Goal: Information Seeking & Learning: Compare options

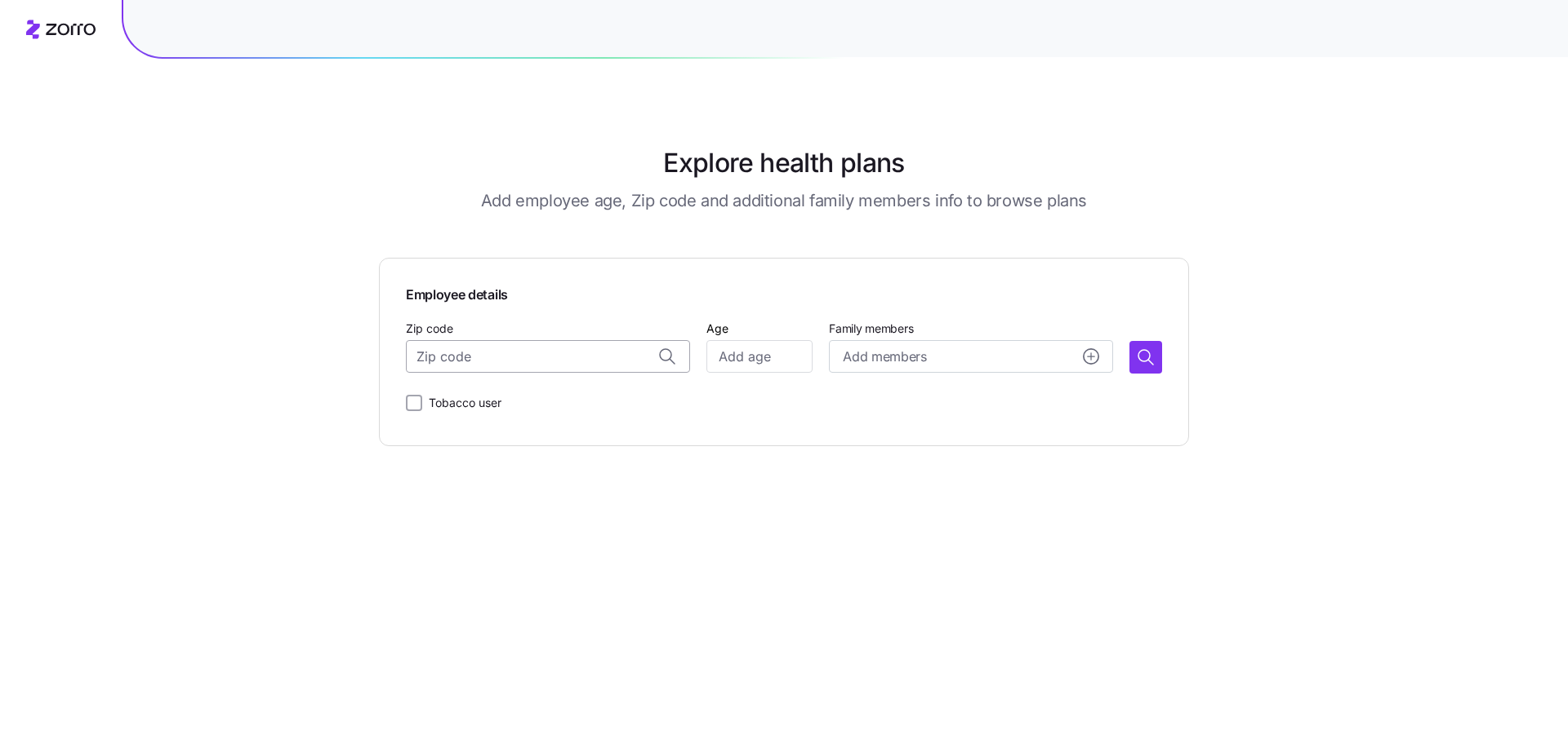
click at [465, 362] on input "Zip code" at bounding box center [548, 357] width 284 height 33
paste input "29574"
click at [590, 394] on span "29574, [GEOGRAPHIC_DATA], [GEOGRAPHIC_DATA]" at bounding box center [563, 399] width 228 height 20
type input "29574, [GEOGRAPHIC_DATA], [GEOGRAPHIC_DATA]"
click at [735, 357] on input "Age" at bounding box center [760, 357] width 106 height 33
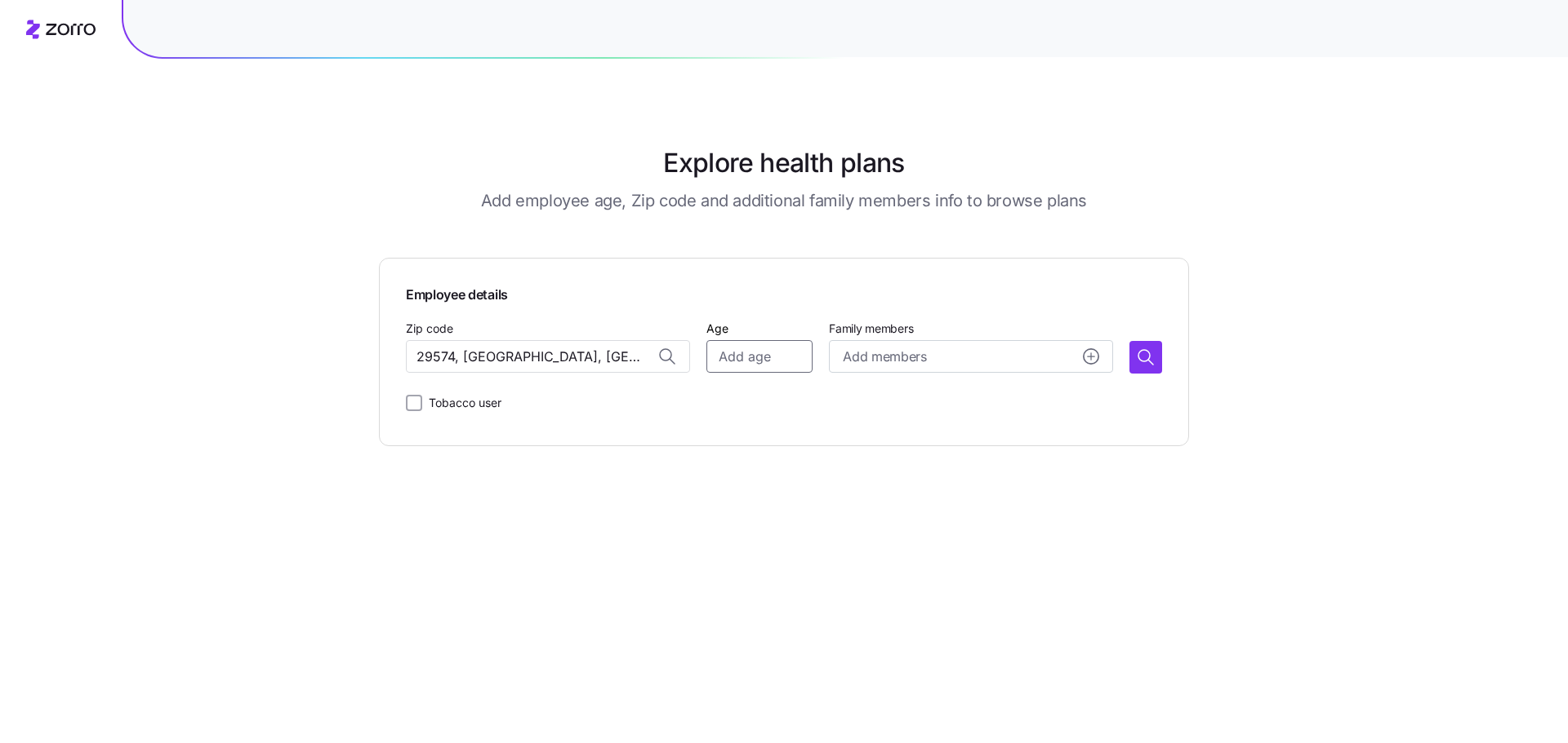
click at [759, 359] on input "Age" at bounding box center [760, 357] width 106 height 33
type input "55"
click at [1143, 354] on icon "button" at bounding box center [1145, 358] width 20 height 20
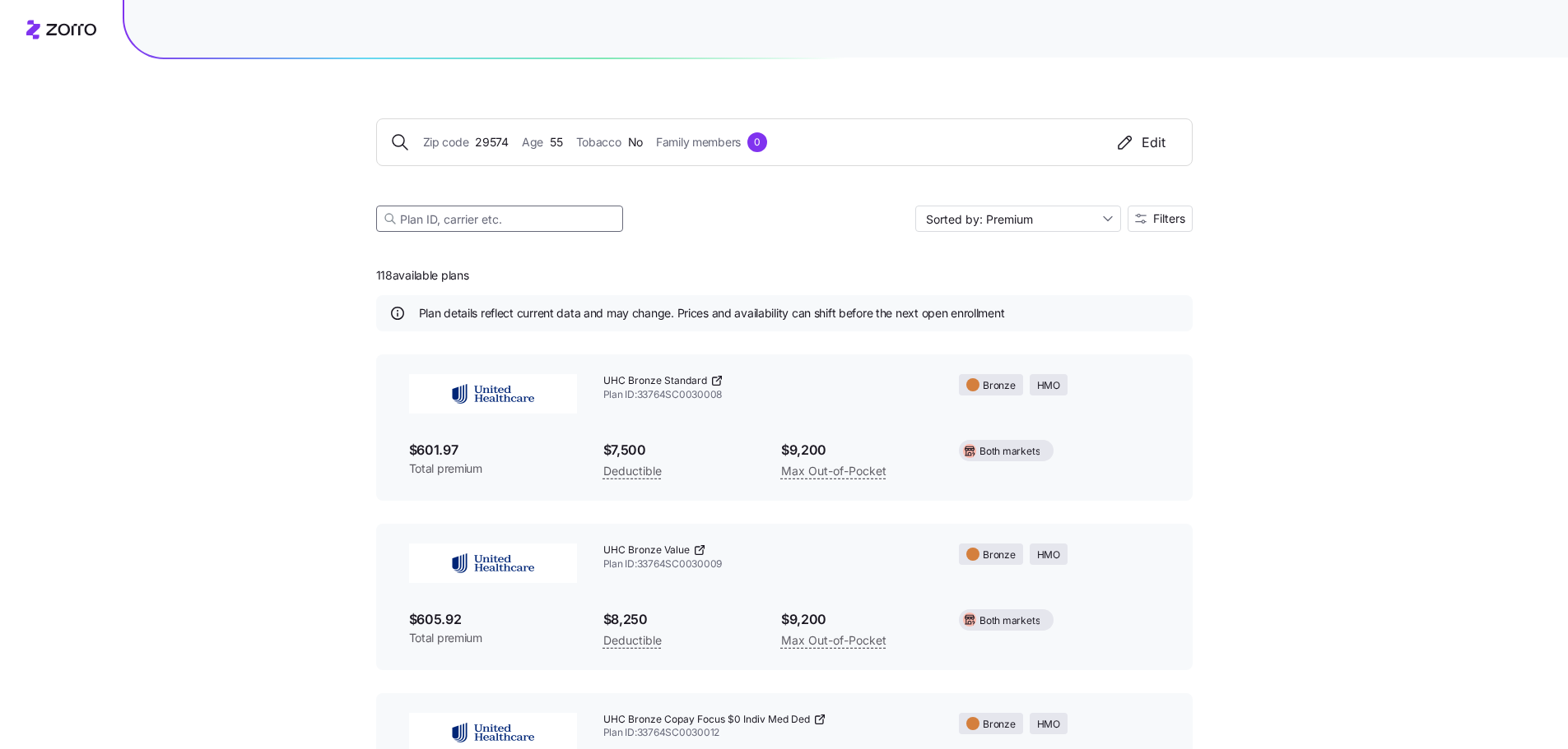
click at [446, 224] on input at bounding box center [499, 219] width 247 height 26
paste input "Ambetter Health Solutions Silver Copay HSA 4000"
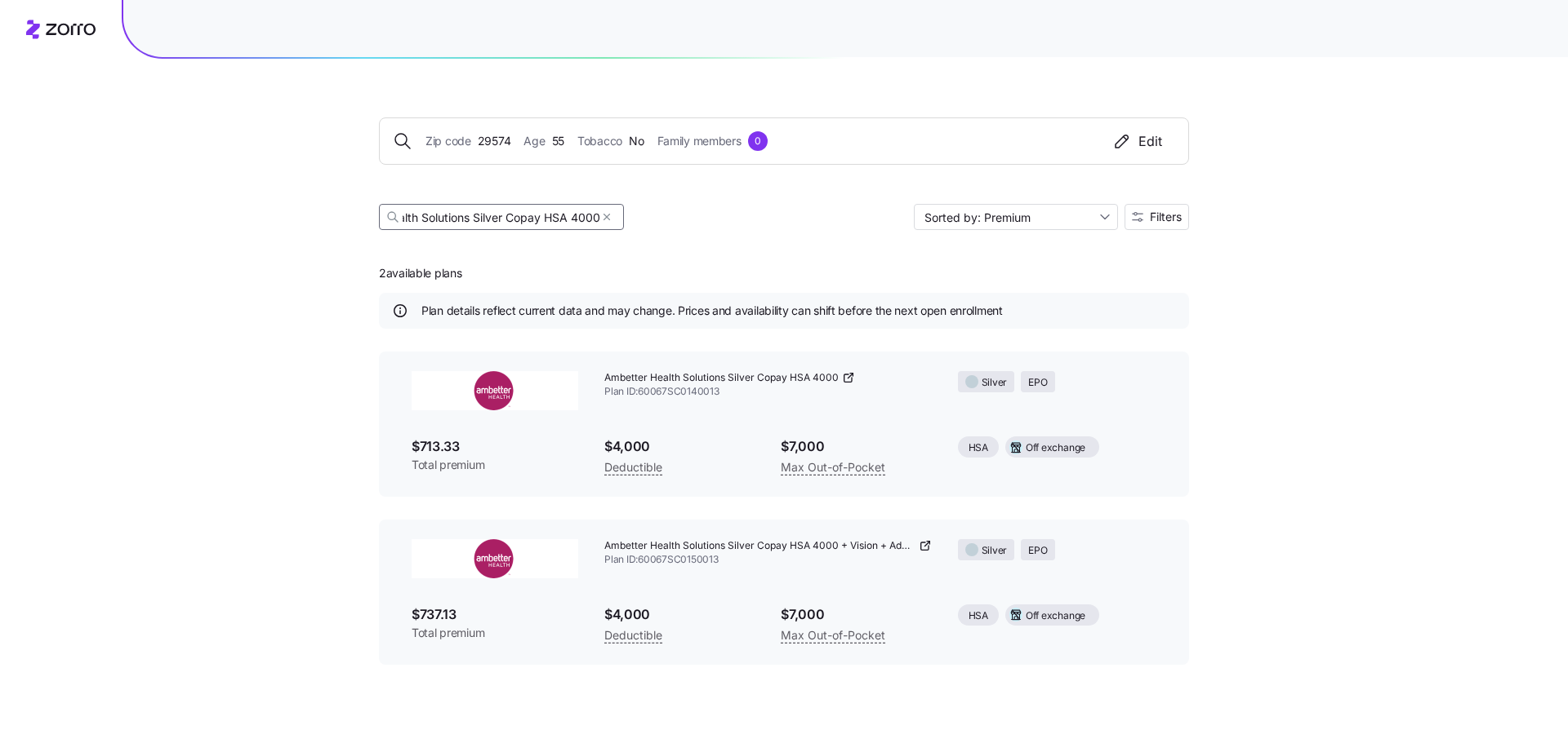
type input "Ambetter Health Solutions Silver Copay HSA 4000"
click at [856, 425] on div "$7,000 Max Out-of-Pocket" at bounding box center [855, 457] width 176 height 67
click at [503, 386] on img at bounding box center [495, 391] width 166 height 39
click at [712, 390] on span "Plan ID: 60067SC0140013" at bounding box center [768, 392] width 328 height 14
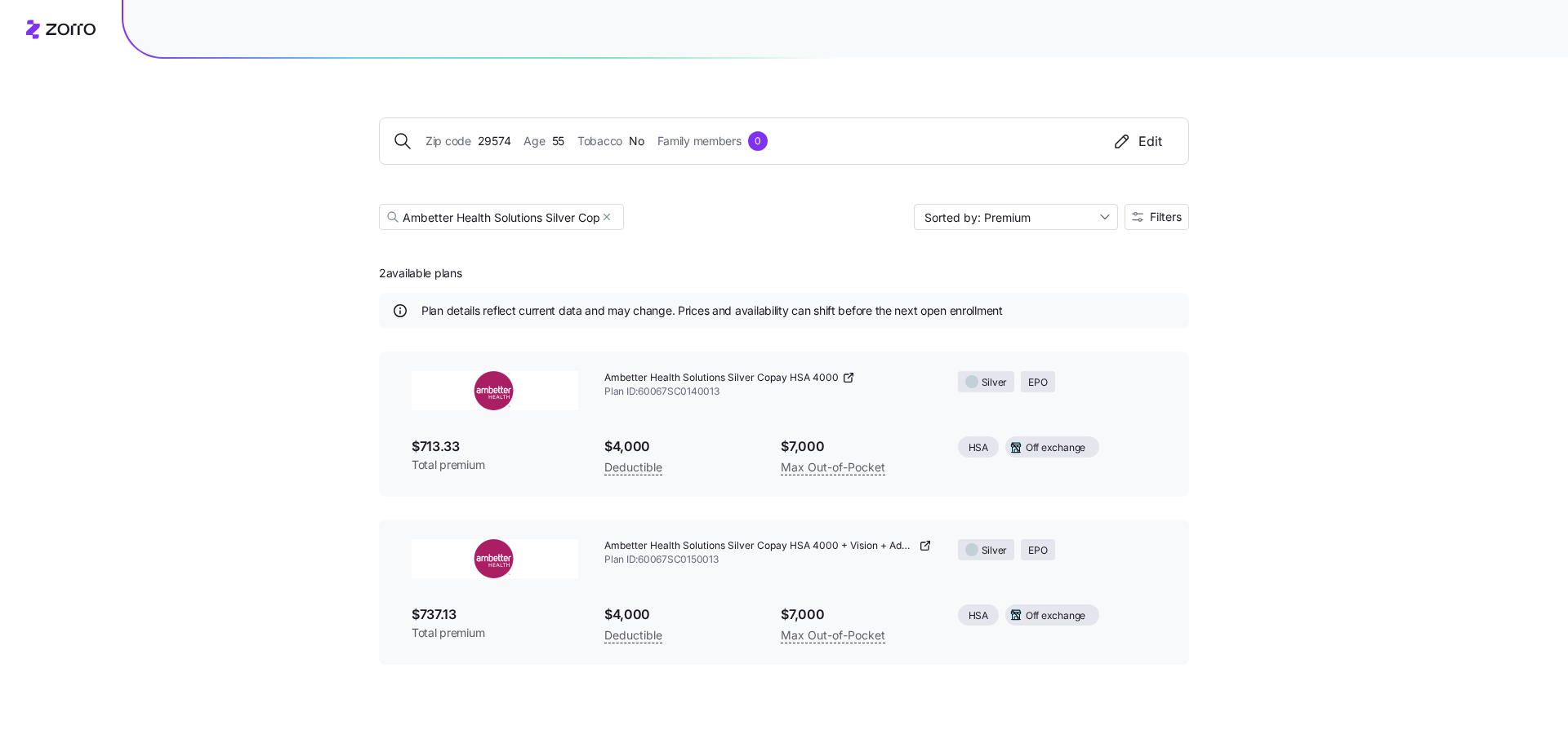
click at [930, 476] on div "Max Out-of-Pocket" at bounding box center [855, 466] width 150 height 20
click at [848, 378] on icon at bounding box center [848, 378] width 13 height 13
click at [607, 215] on icon "button" at bounding box center [607, 217] width 11 height 20
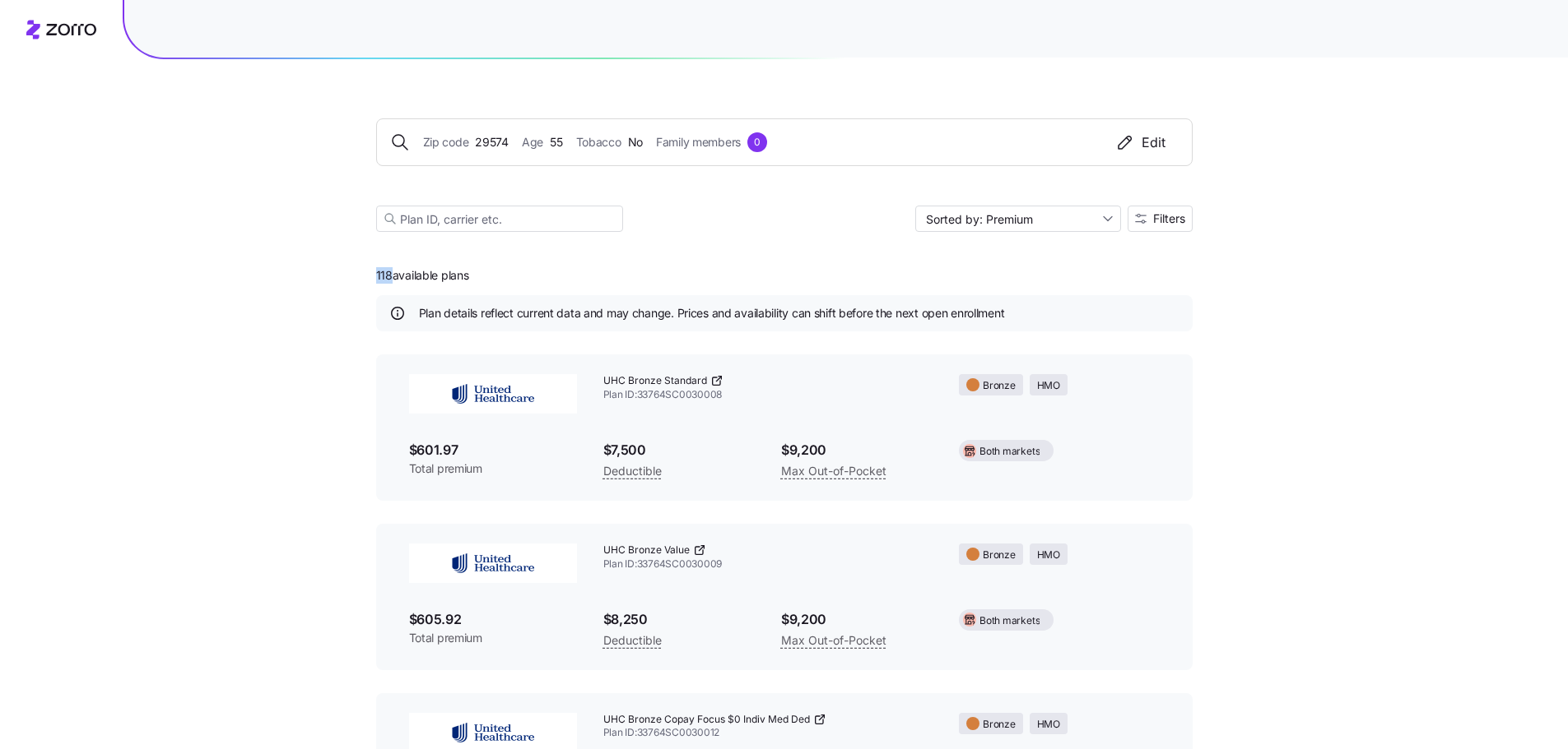
drag, startPoint x: 369, startPoint y: 278, endPoint x: 392, endPoint y: 280, distance: 23.1
click at [523, 228] on input at bounding box center [499, 219] width 247 height 26
click at [524, 227] on input at bounding box center [499, 219] width 247 height 26
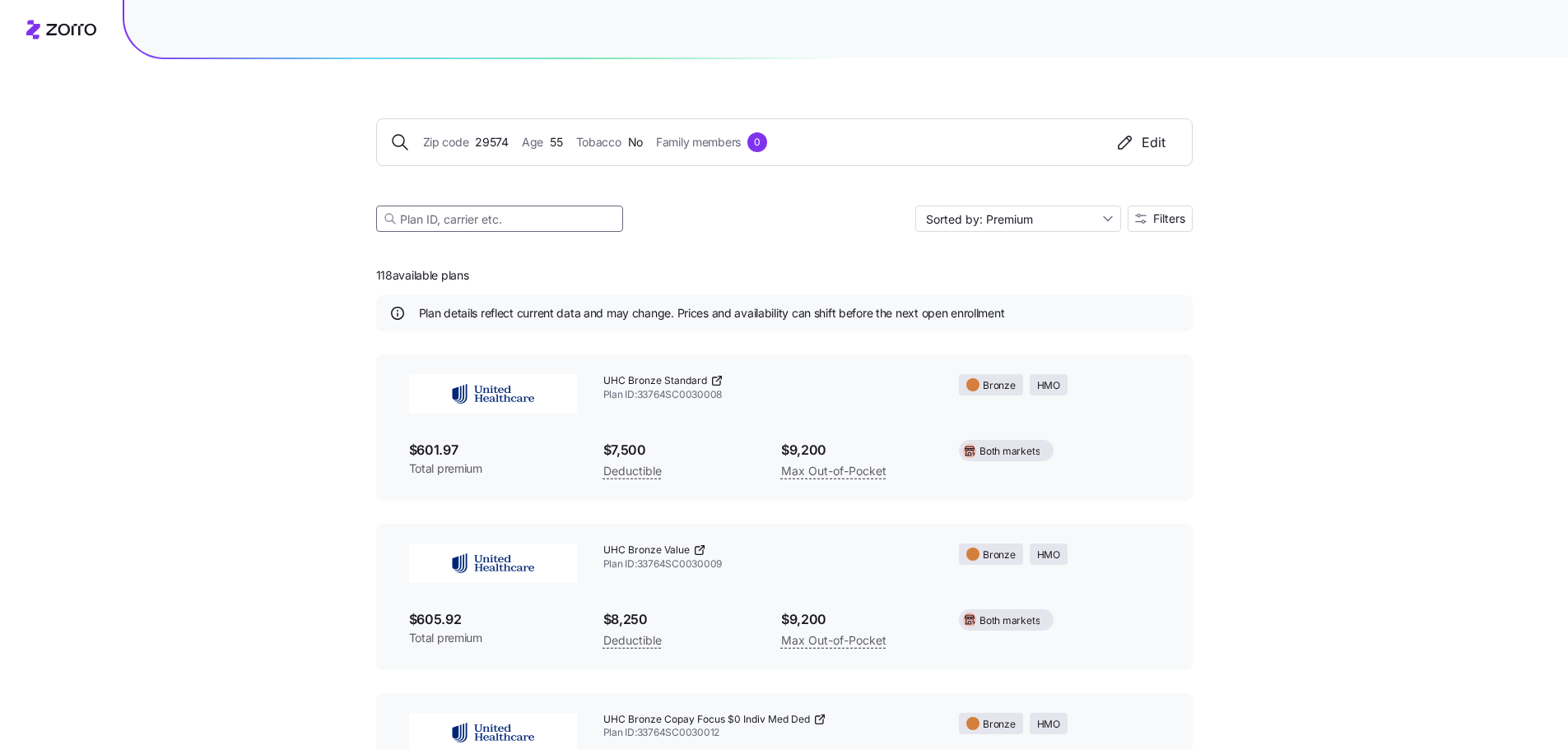
paste input "Ambetter Health Solutions Silver Copay HSA 4000"
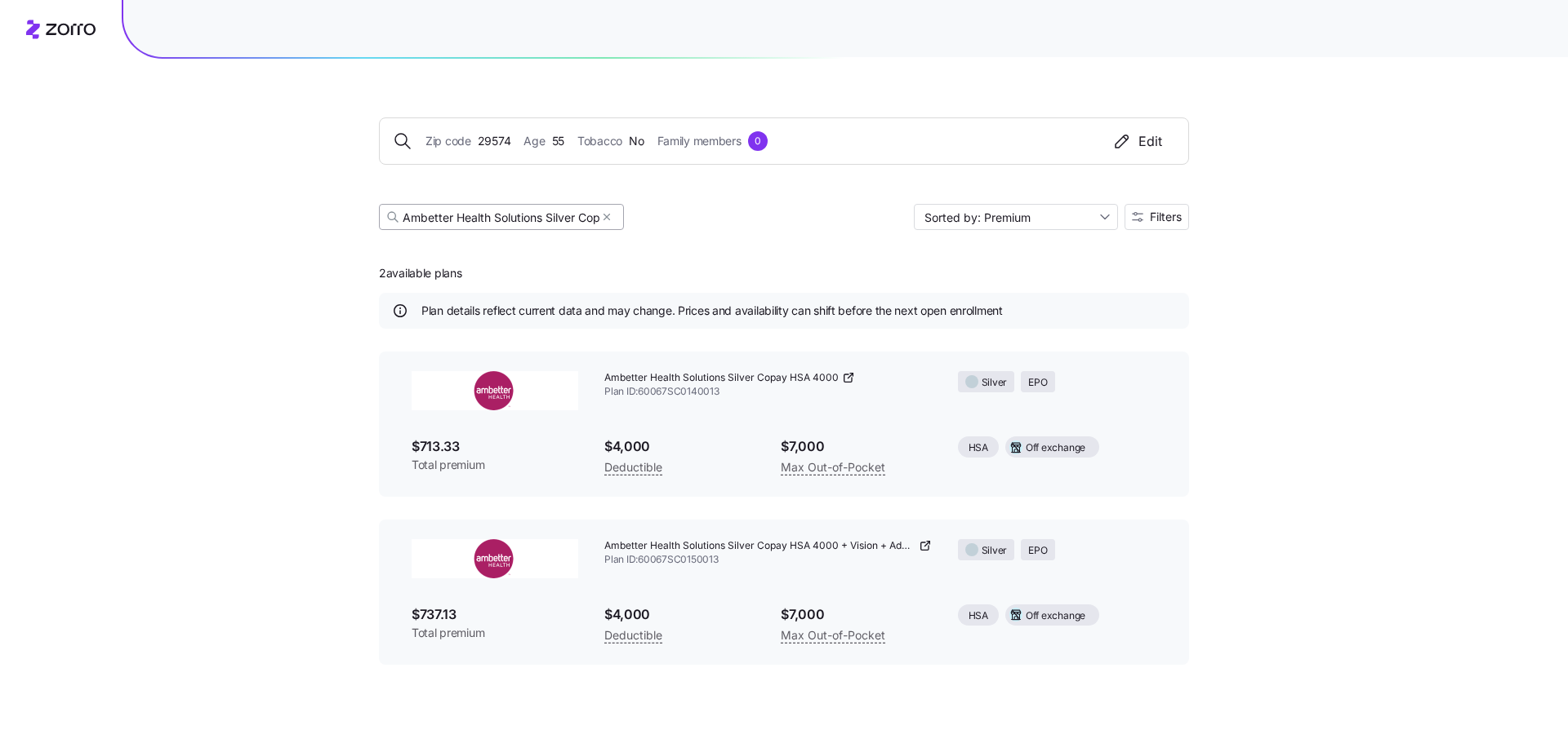
drag, startPoint x: 600, startPoint y: 219, endPoint x: 518, endPoint y: 211, distance: 82.4
click at [518, 211] on div "Ambetter Health Solutions Silver Copay HSA 4000" at bounding box center [501, 217] width 245 height 26
drag, startPoint x: 455, startPoint y: 215, endPoint x: 702, endPoint y: 215, distance: 247.0
click at [702, 213] on div "Ambetter Health Solutions Silver Copay HSA 4000 Sorted by: Premium Filters" at bounding box center [784, 217] width 810 height 26
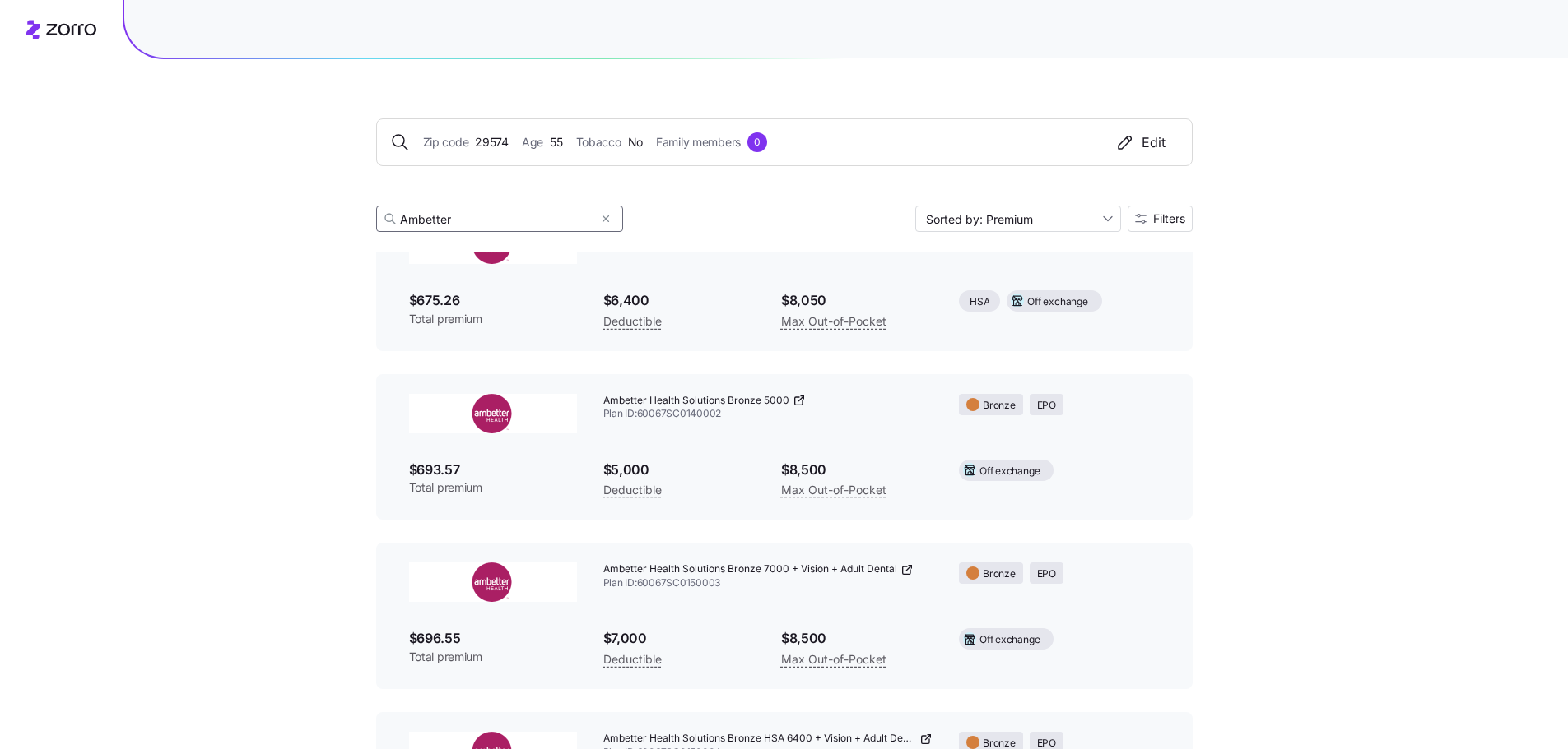
scroll to position [412, 0]
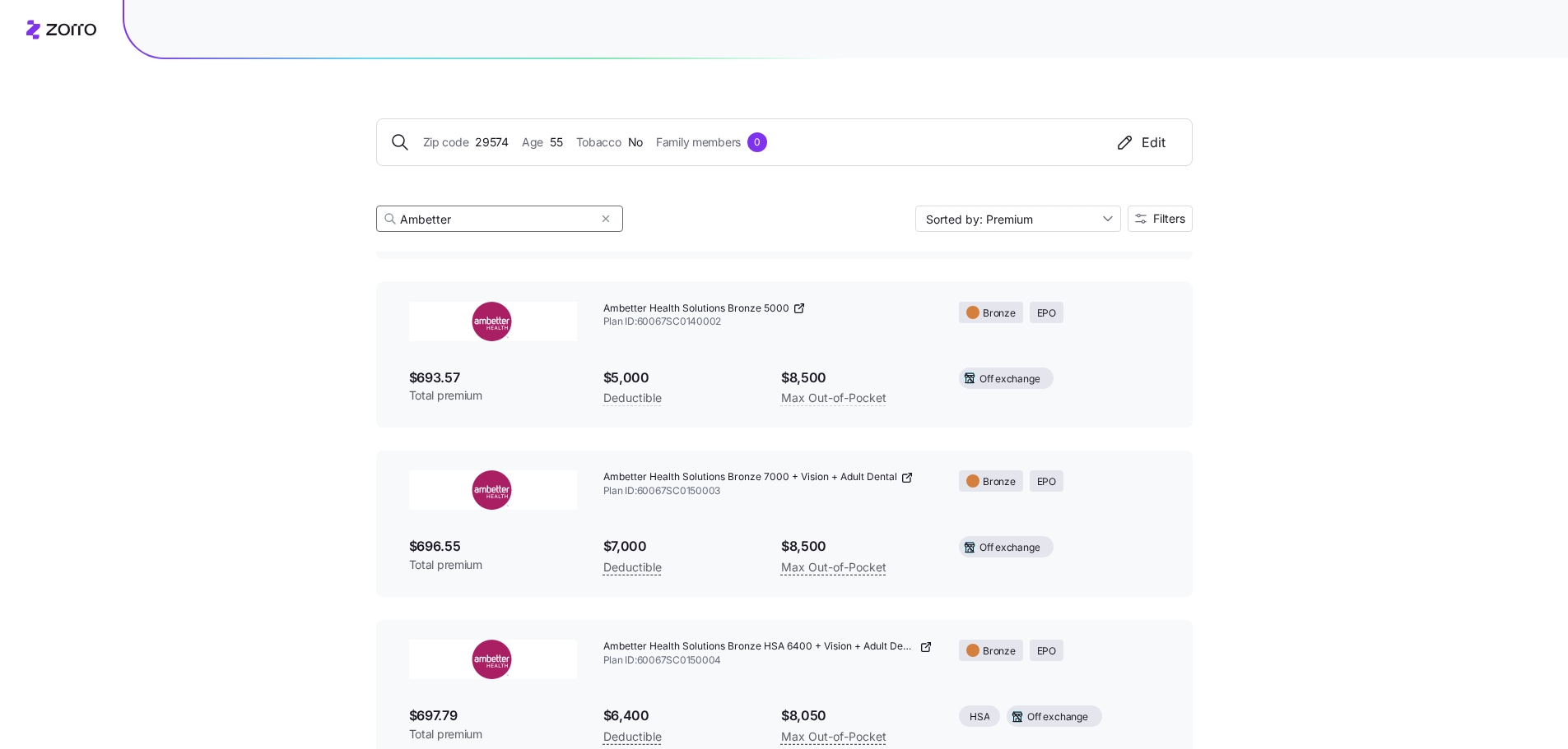
type input "Ambetter"
click at [792, 313] on icon at bounding box center [799, 309] width 13 height 13
drag, startPoint x: 461, startPoint y: 219, endPoint x: 380, endPoint y: 218, distance: 81.0
click at [380, 218] on div "Ambetter" at bounding box center [499, 219] width 247 height 26
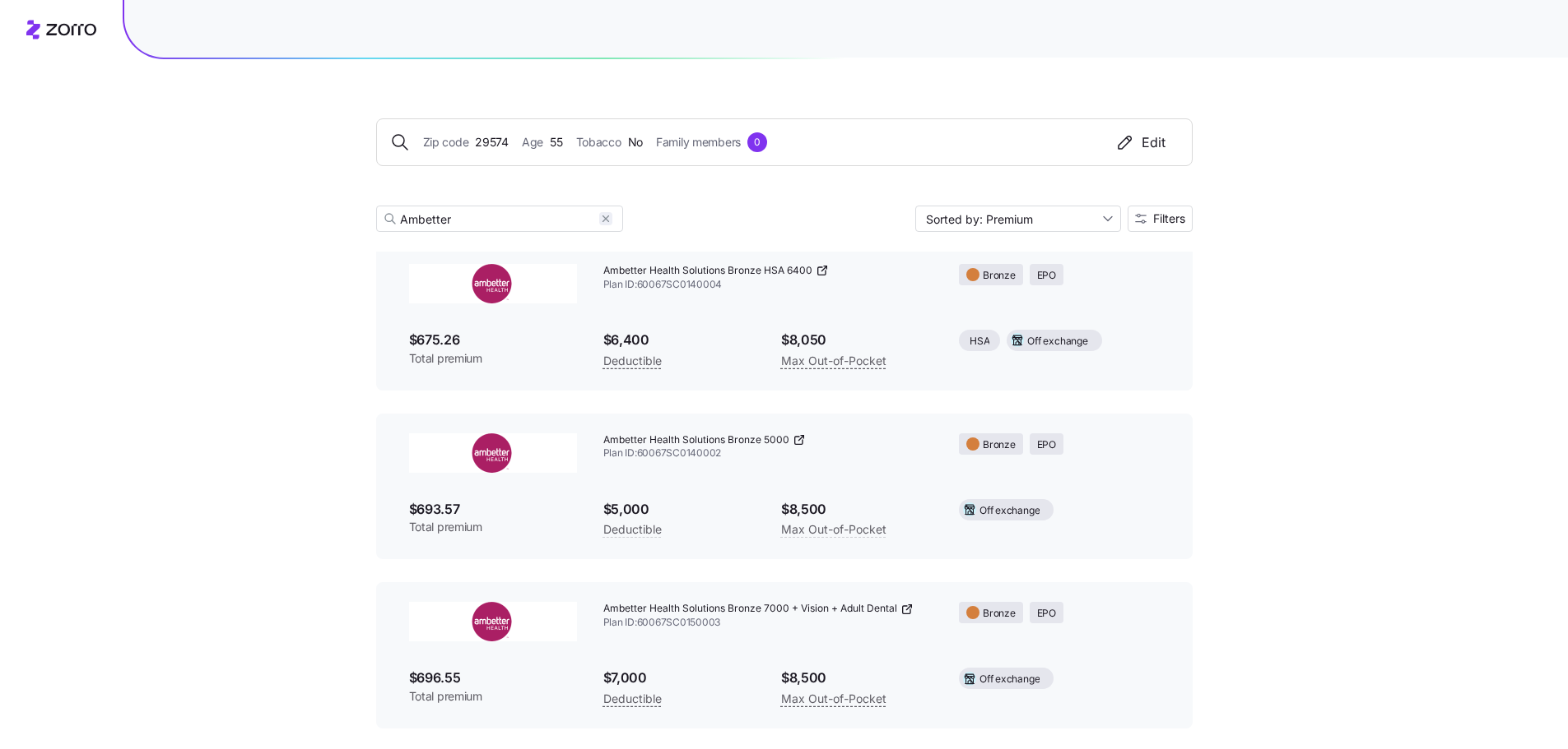
scroll to position [164, 0]
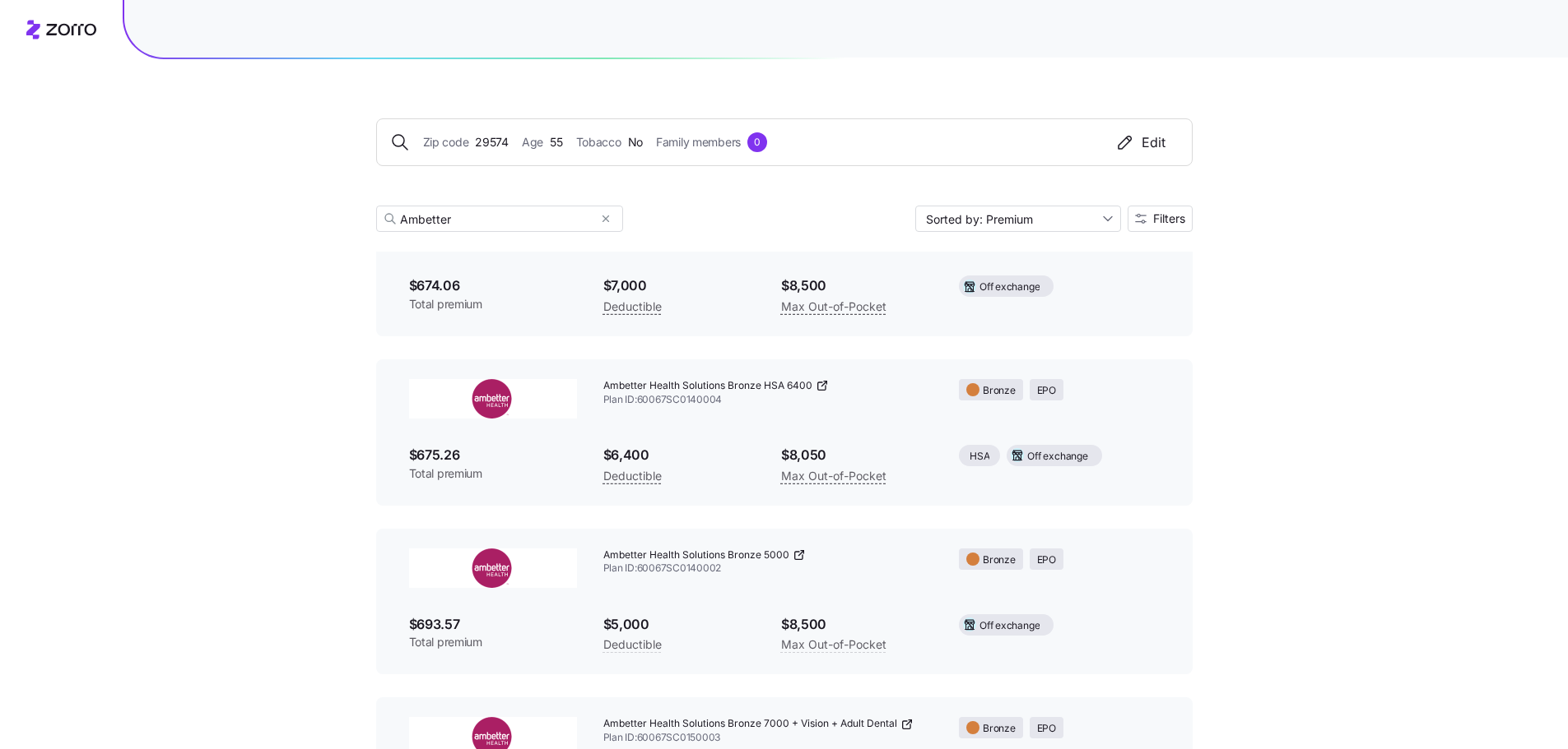
click at [612, 224] on div at bounding box center [611, 219] width 23 height 25
click at [607, 218] on icon "button" at bounding box center [605, 219] width 6 height 6
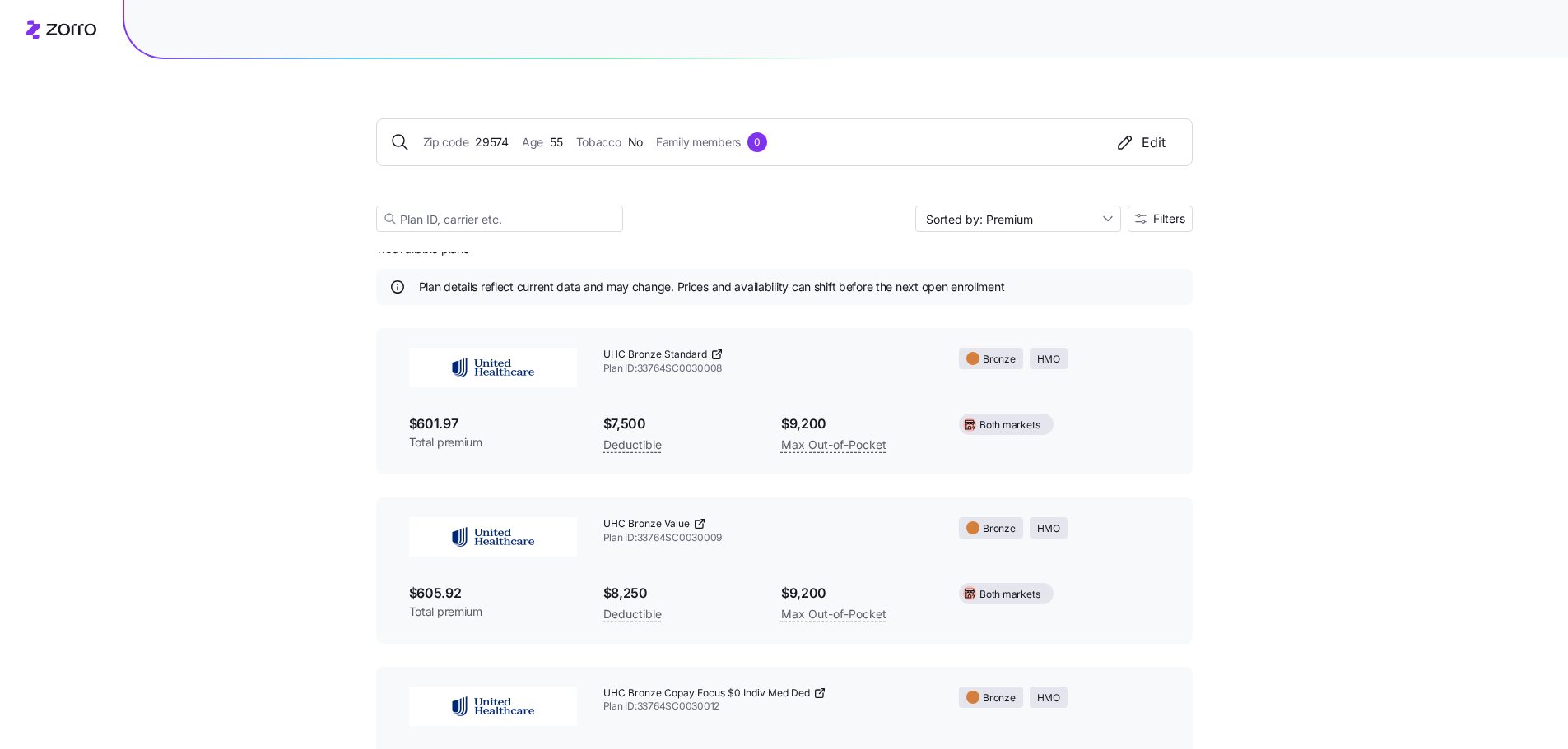
scroll to position [0, 0]
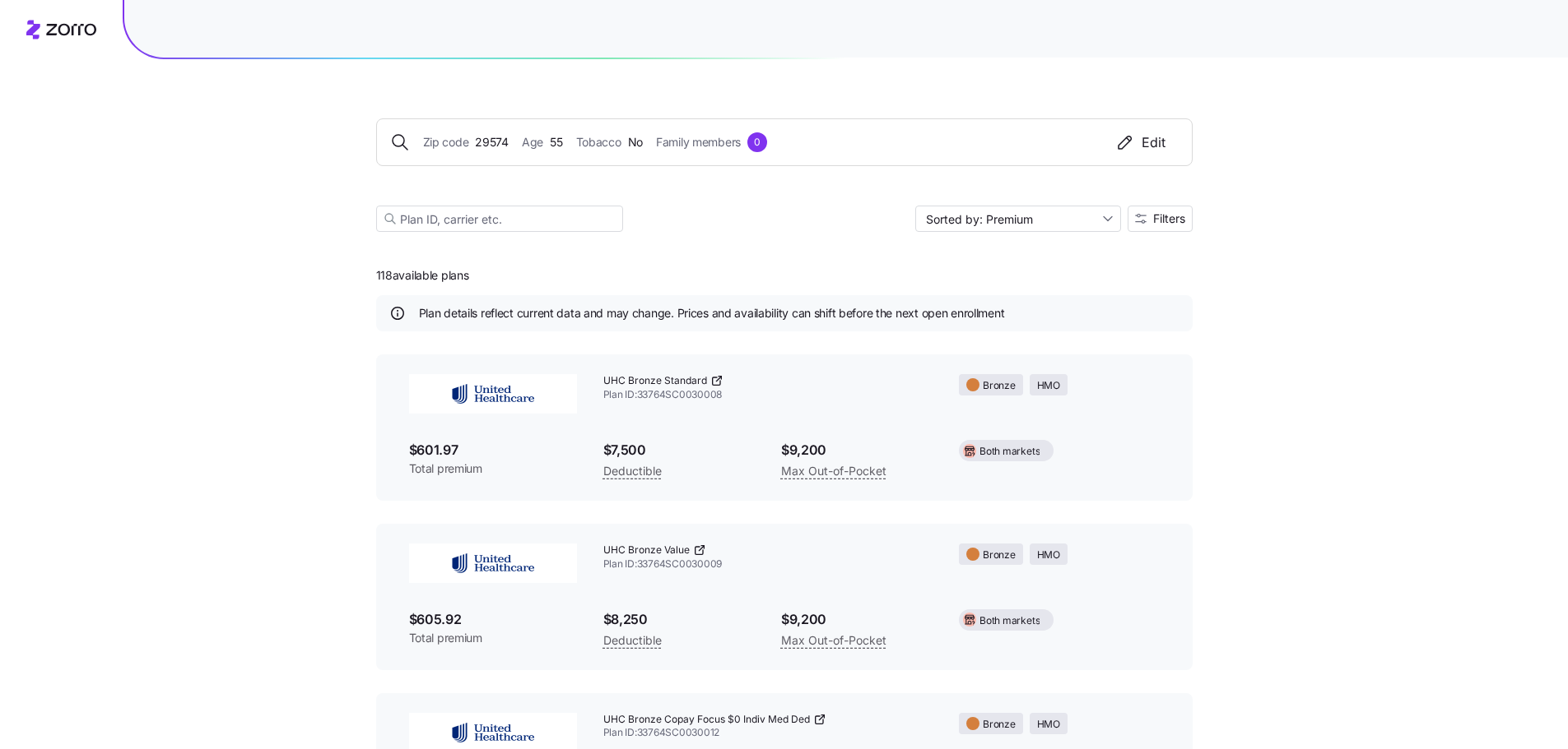
drag, startPoint x: 26, startPoint y: 282, endPoint x: 1487, endPoint y: 33, distance: 1482.1
